Goal: Task Accomplishment & Management: Use online tool/utility

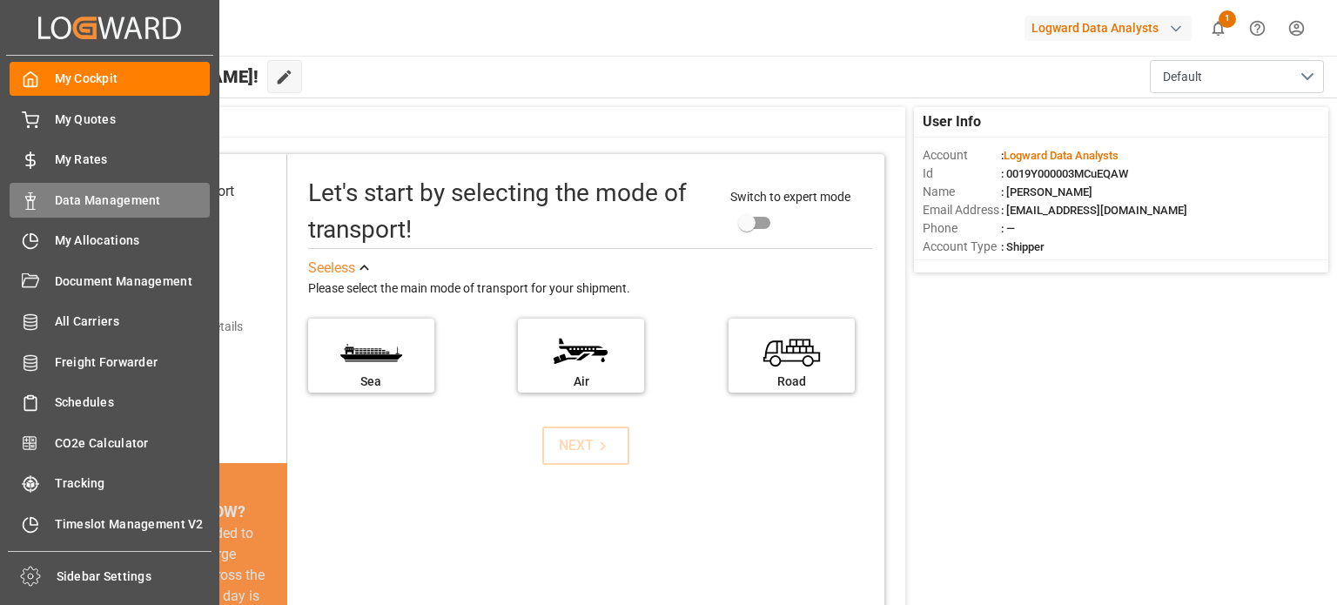
click at [116, 196] on span "Data Management" at bounding box center [133, 200] width 156 height 18
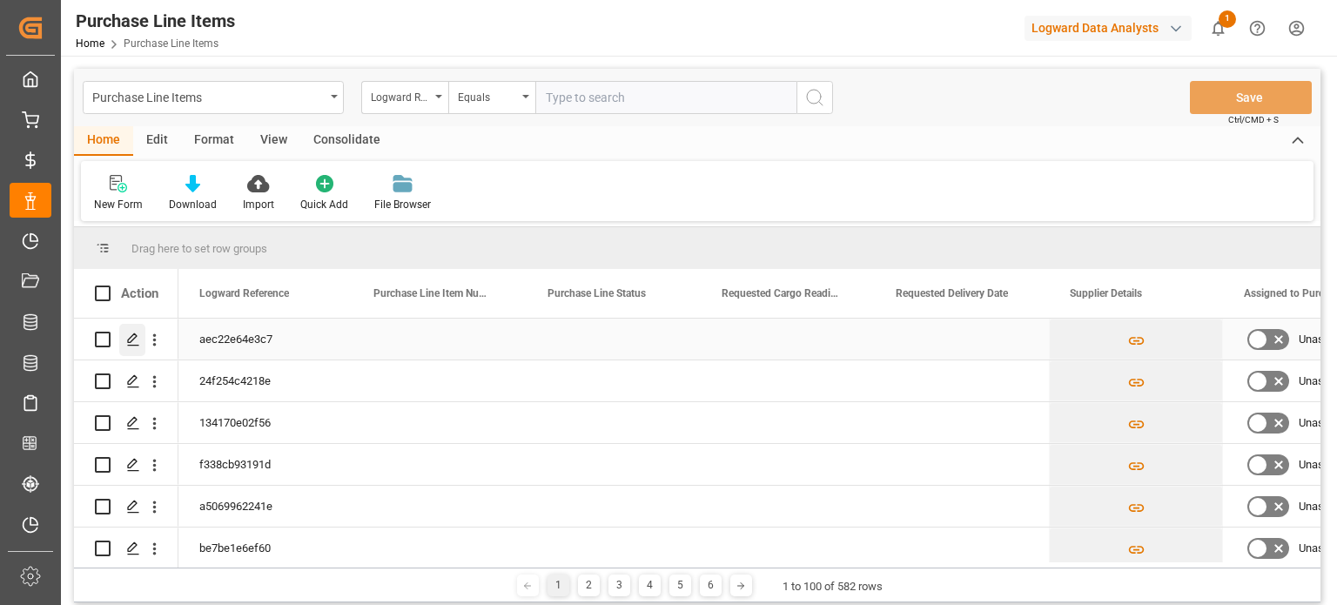
click at [131, 337] on polygon "Press SPACE to select this row." at bounding box center [132, 338] width 9 height 9
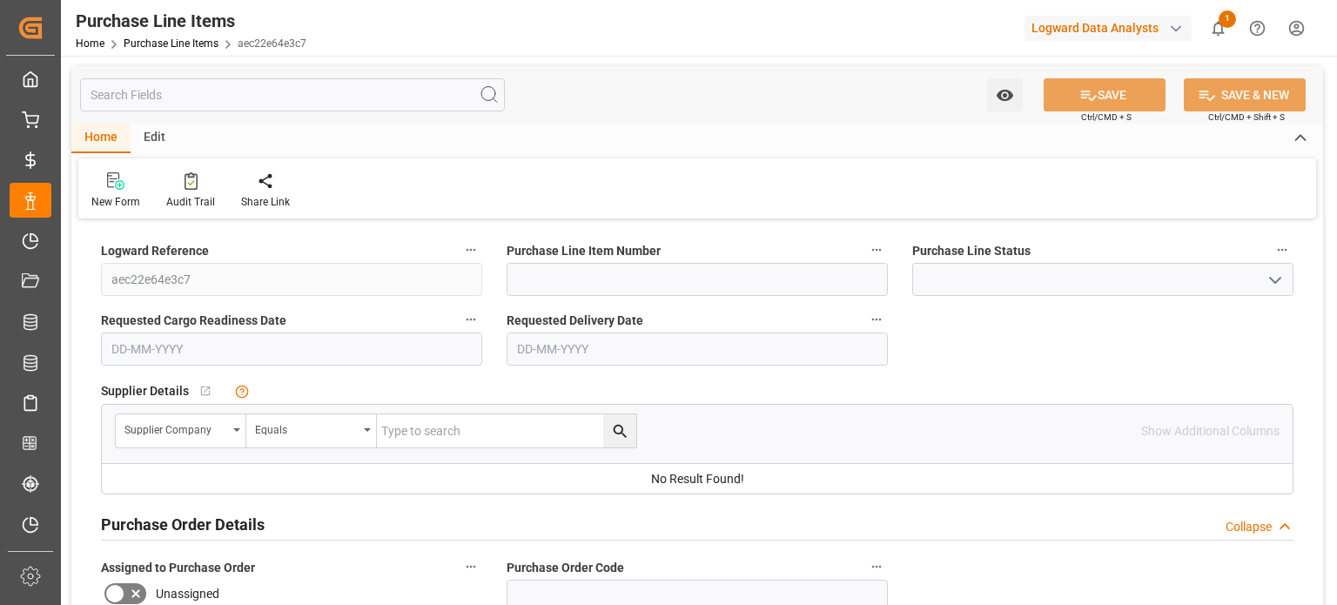
type input "100"
click at [111, 184] on icon at bounding box center [115, 180] width 17 height 17
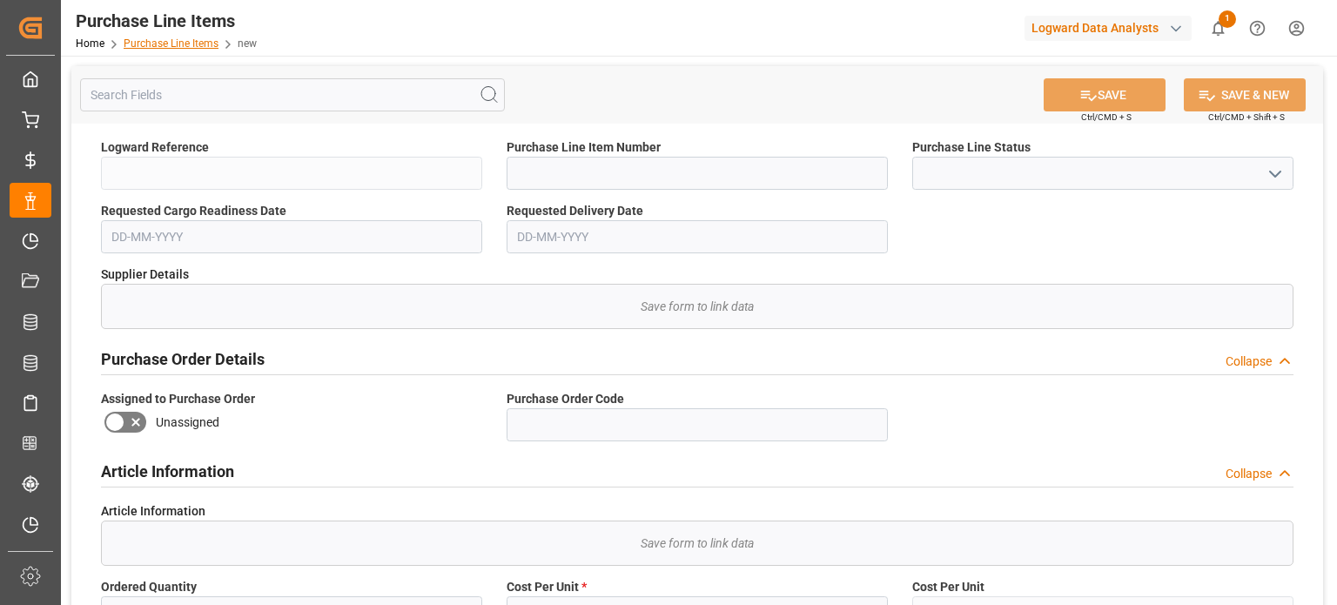
click at [177, 44] on link "Purchase Line Items" at bounding box center [171, 43] width 95 height 12
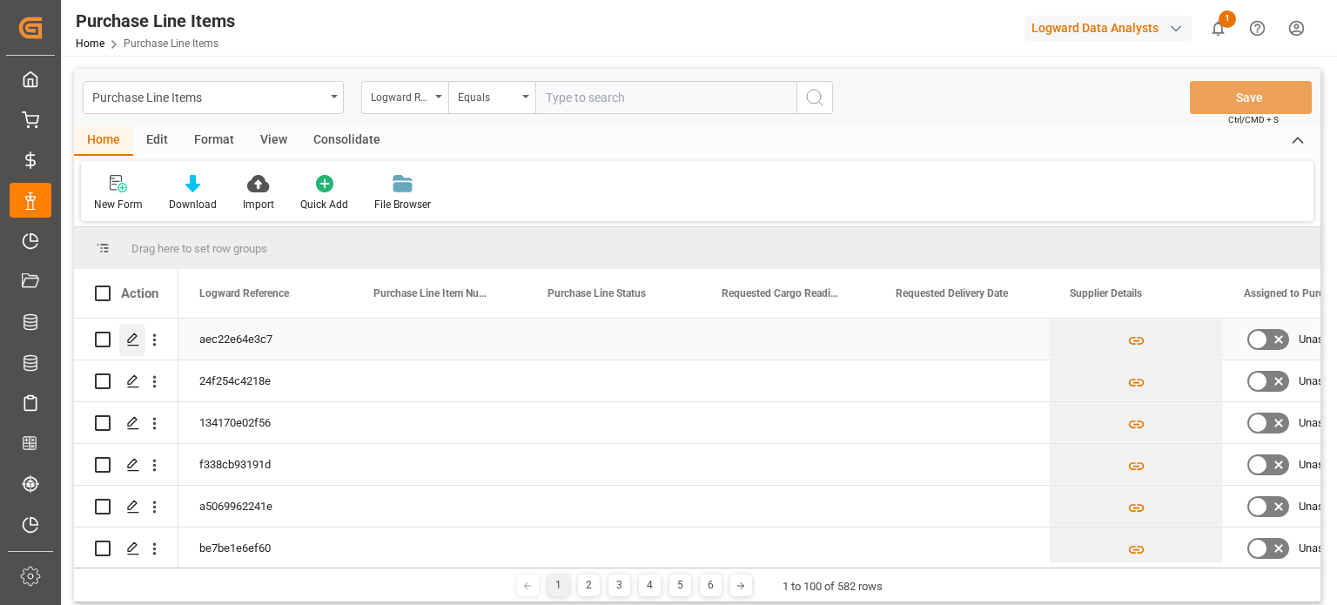
click at [132, 336] on polygon "Press SPACE to select this row." at bounding box center [132, 338] width 9 height 9
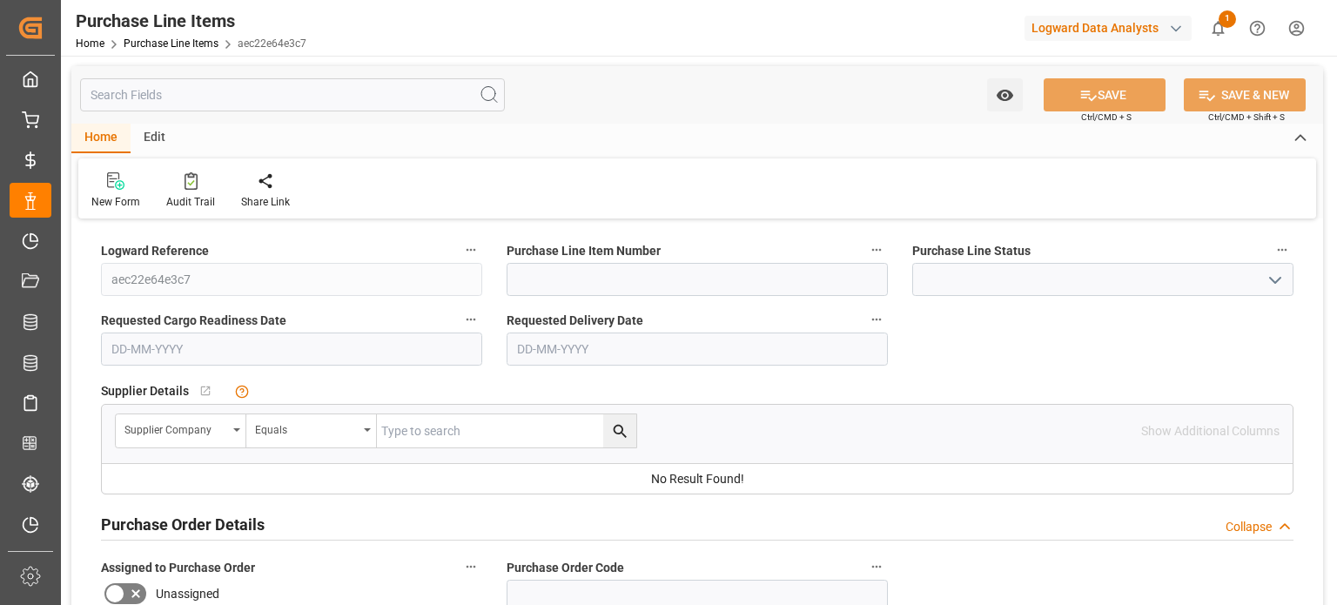
type input "100"
click at [191, 187] on icon at bounding box center [190, 180] width 13 height 17
click at [258, 186] on icon at bounding box center [265, 180] width 17 height 17
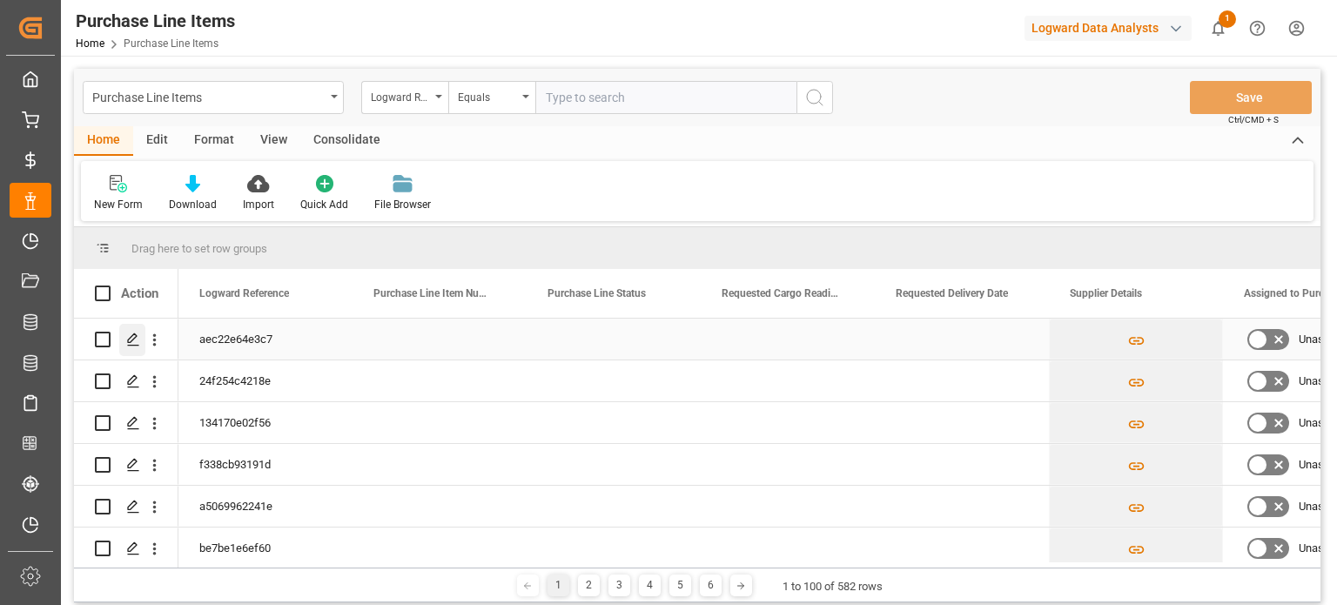
click at [136, 338] on icon "Press SPACE to select this row." at bounding box center [133, 339] width 14 height 14
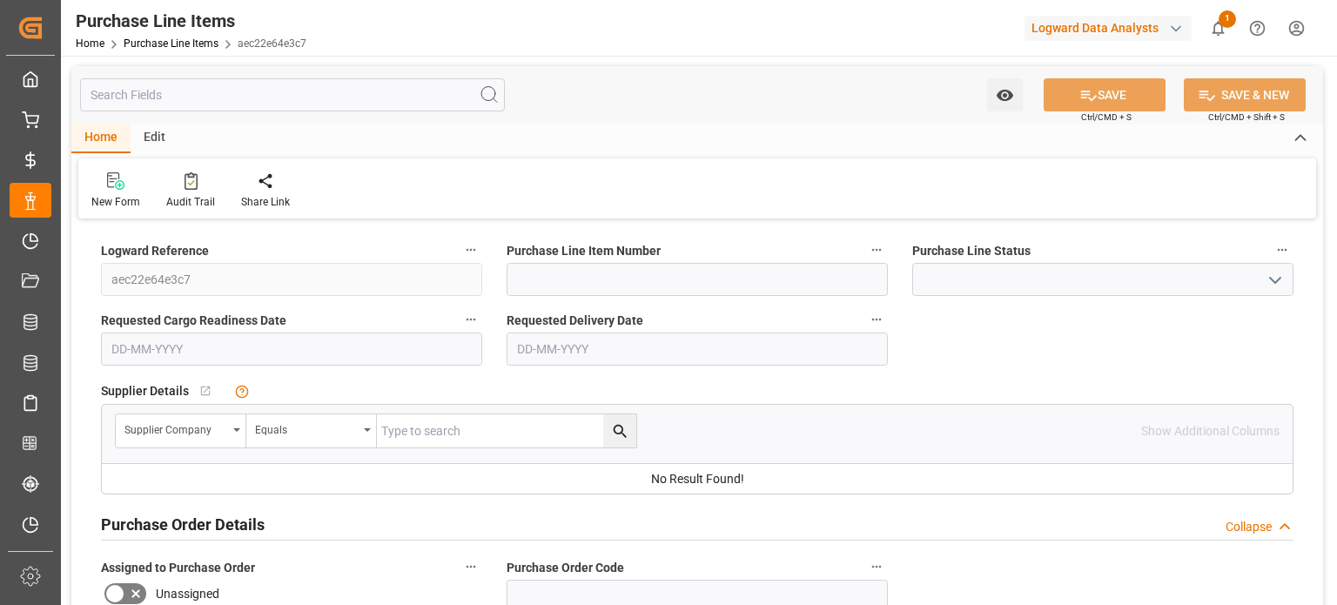
click at [150, 138] on div "Edit" at bounding box center [155, 139] width 48 height 30
click at [237, 187] on icon at bounding box center [249, 180] width 24 height 17
type input "100"
click at [158, 132] on div "Edit" at bounding box center [155, 139] width 48 height 30
click at [332, 187] on icon at bounding box center [333, 180] width 17 height 17
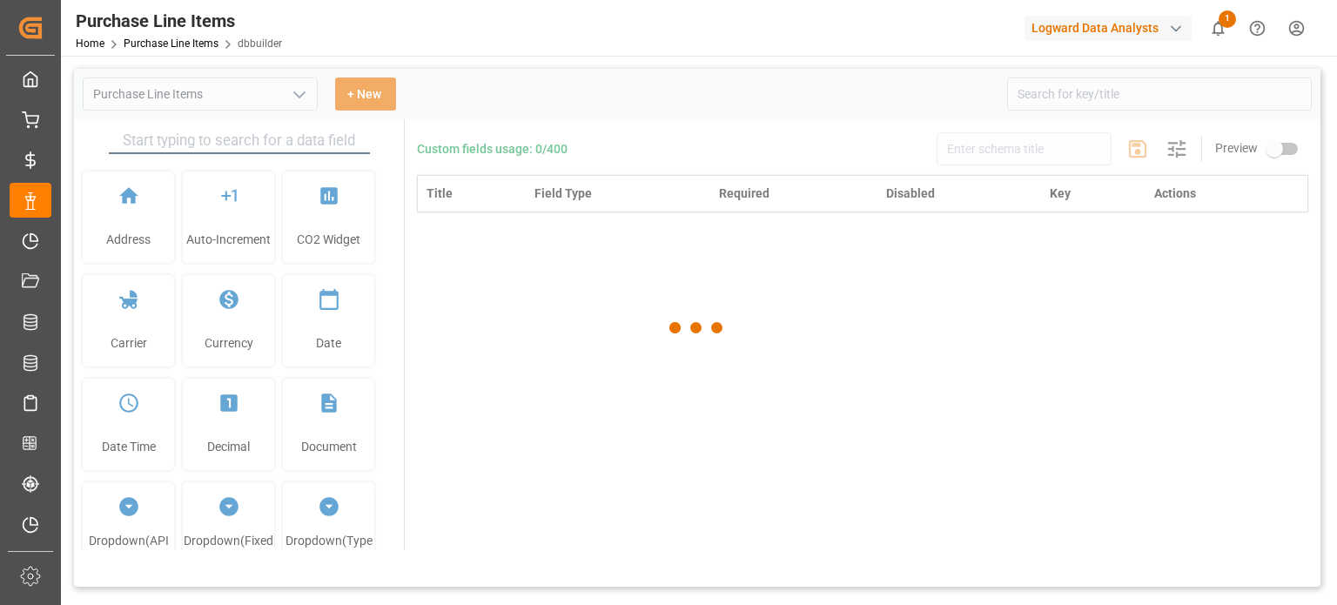
type input "Purchase Line Items"
